Goal: Task Accomplishment & Management: Manage account settings

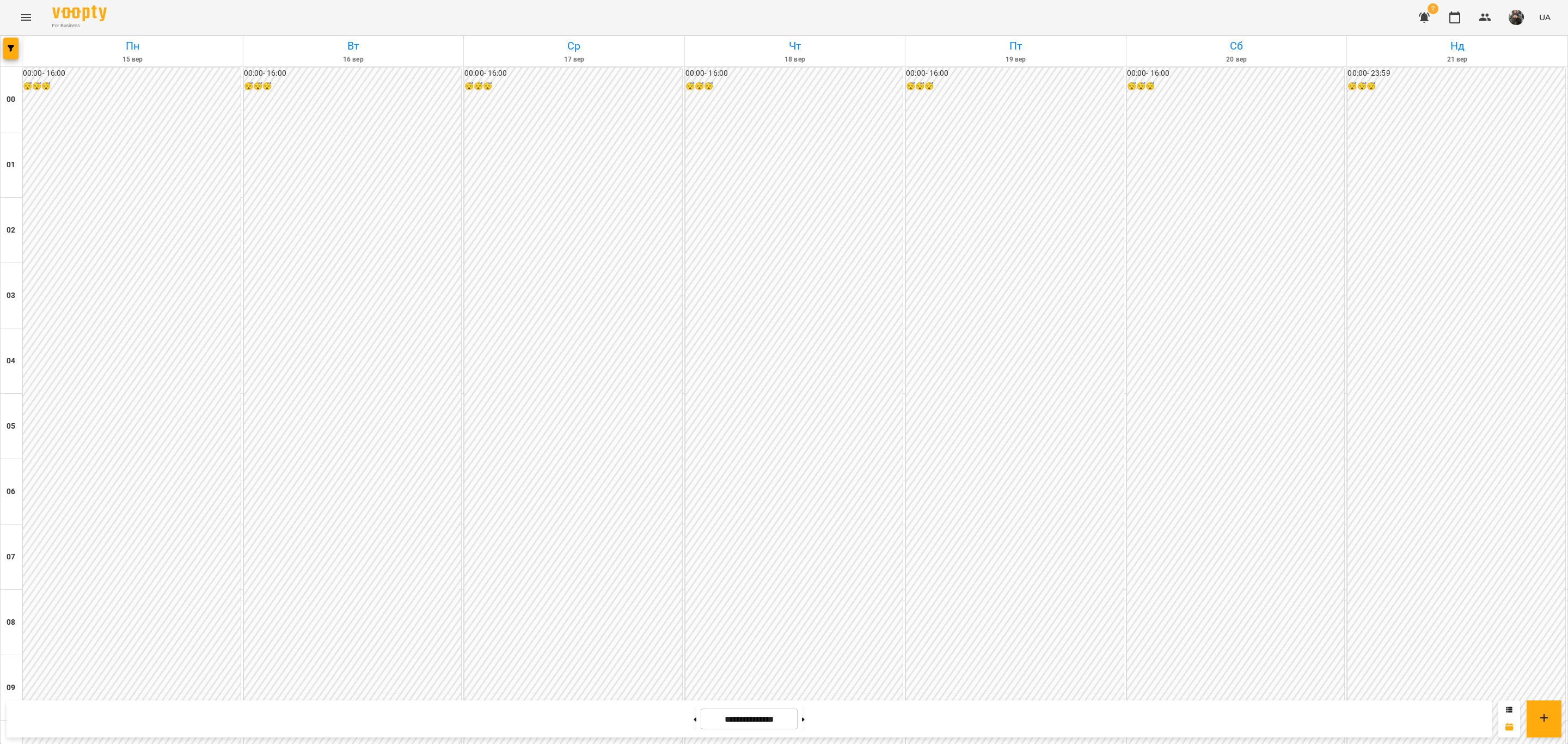
scroll to position [940, 0]
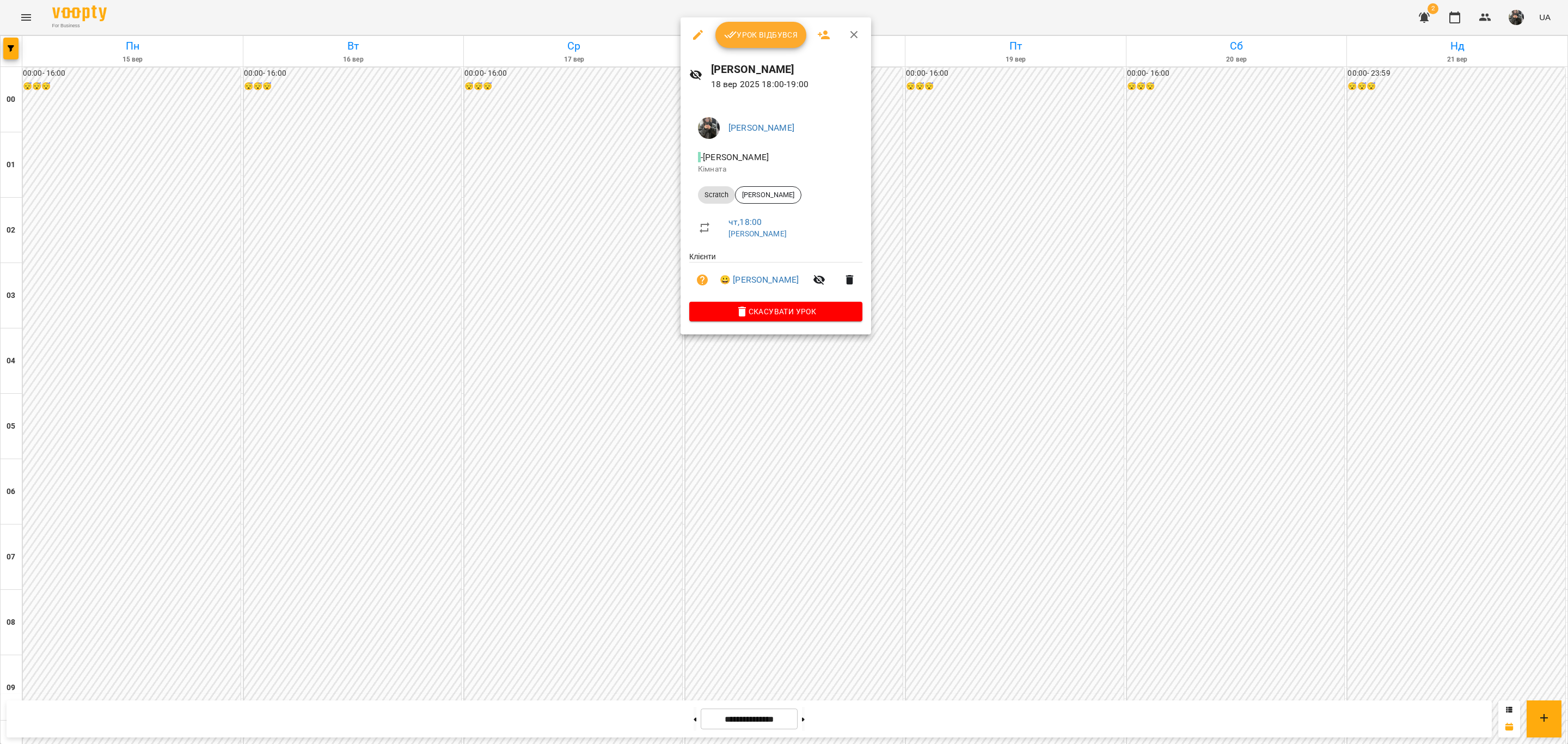
click at [765, 27] on button "Урок відбувся" at bounding box center [761, 35] width 91 height 26
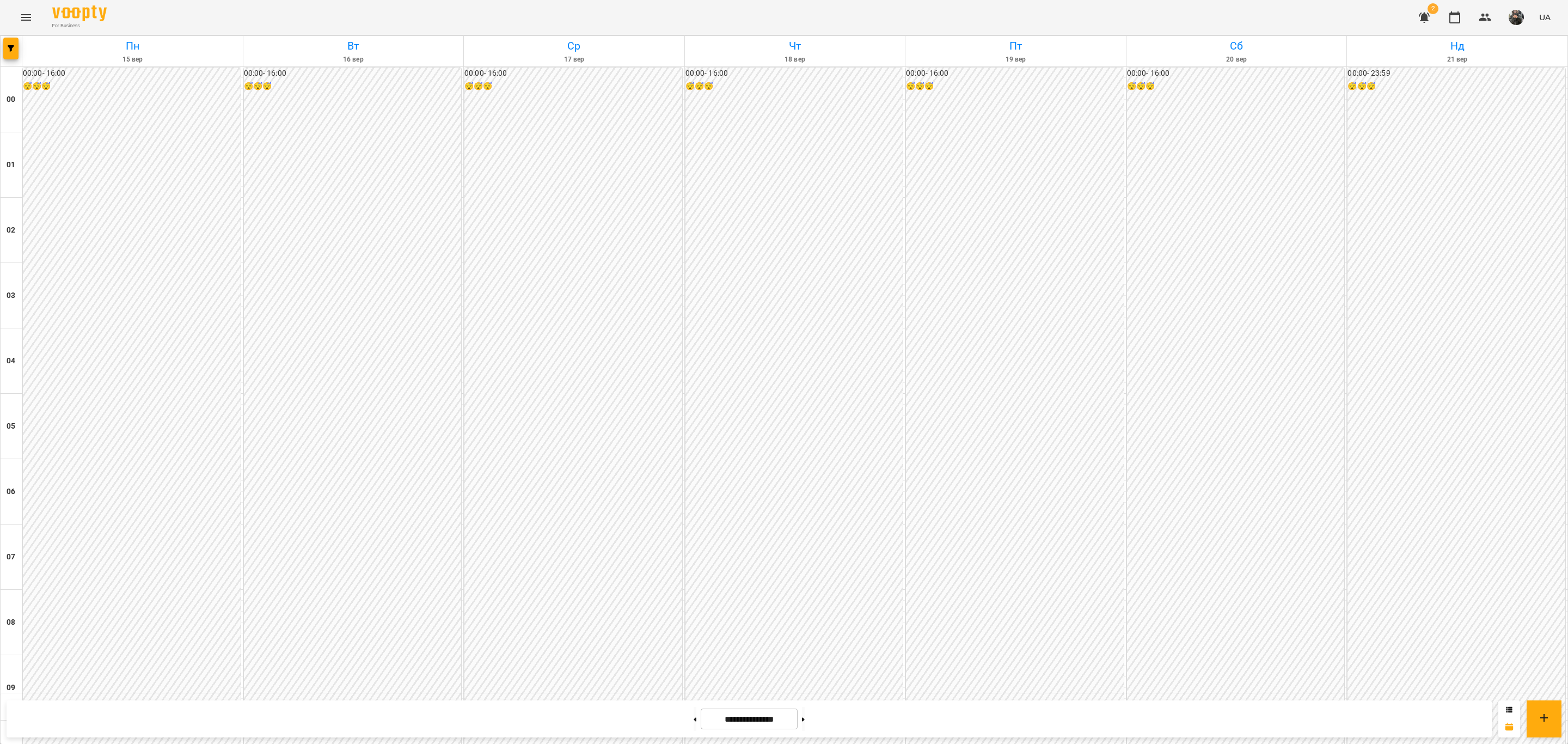
scroll to position [940, 0]
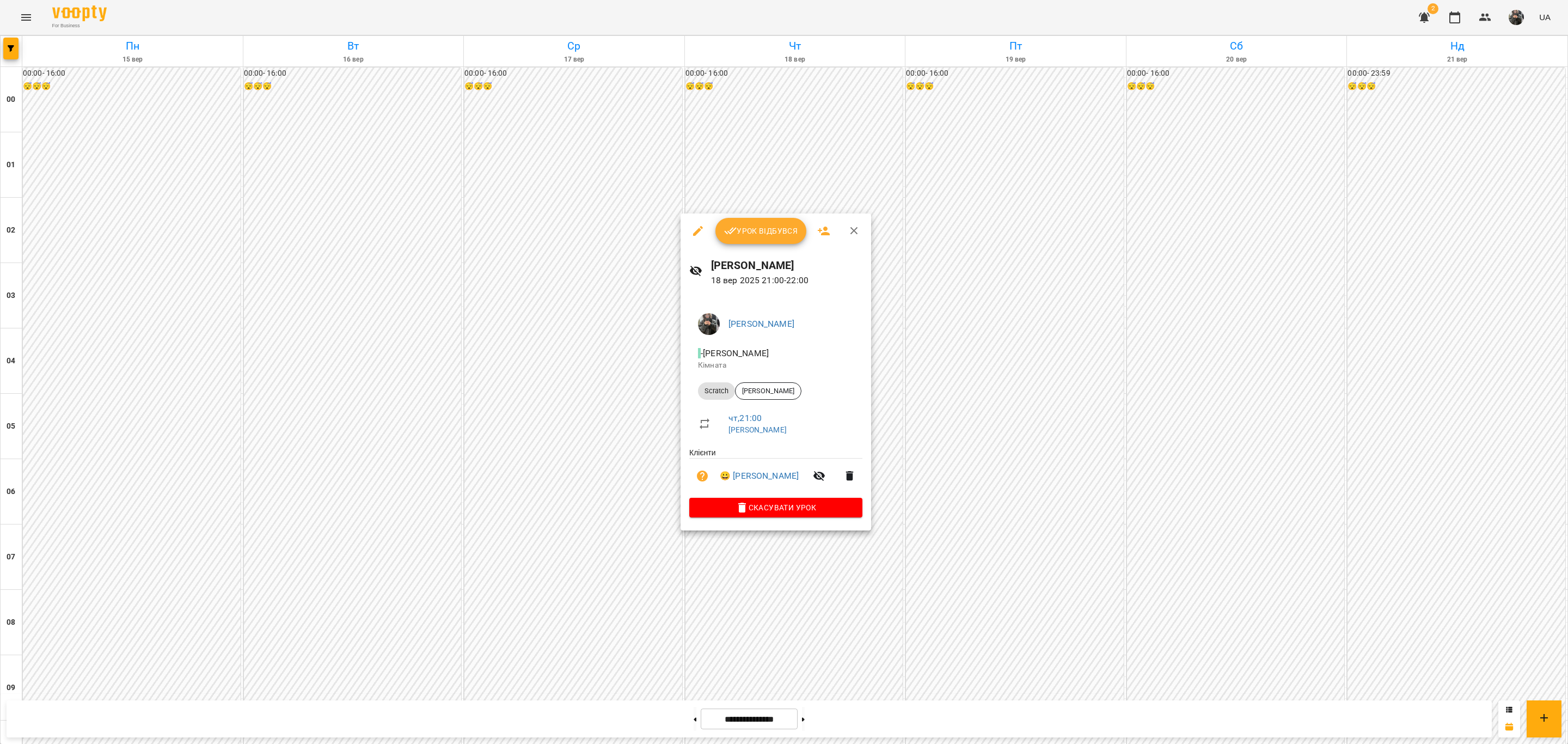
click at [748, 234] on span "Урок відбувся" at bounding box center [761, 231] width 74 height 13
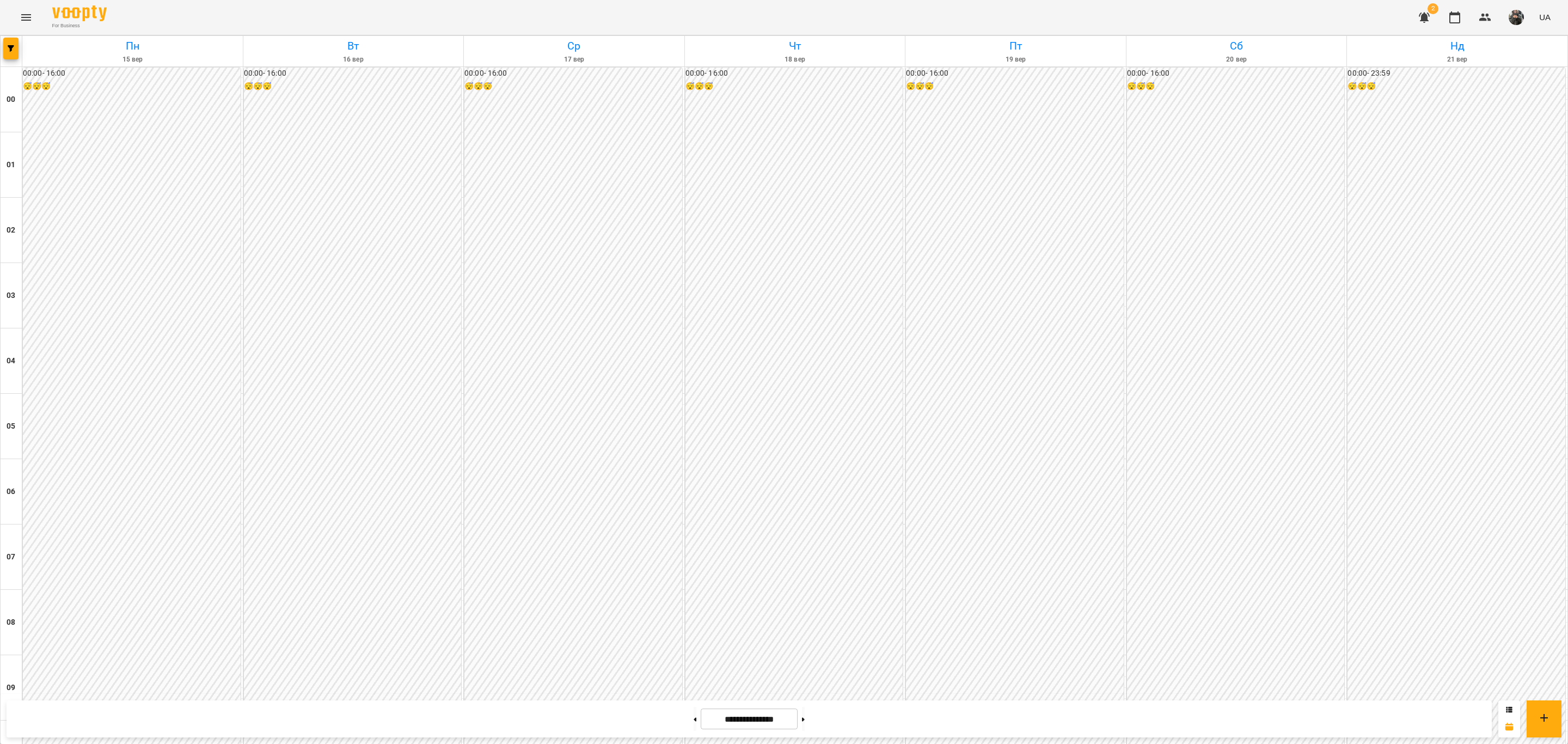
scroll to position [899, 0]
